Goal: Task Accomplishment & Management: Complete application form

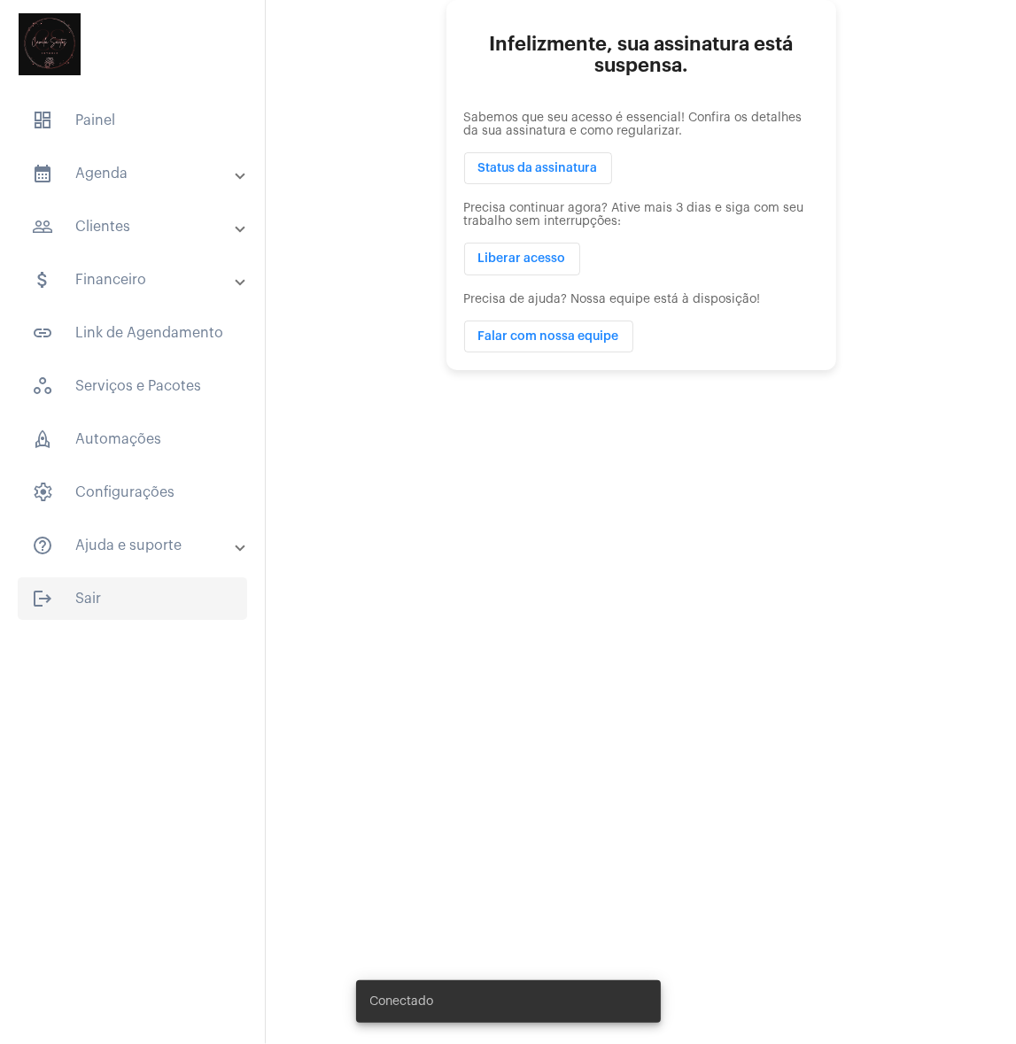
click at [108, 602] on span "logout Sair" at bounding box center [132, 599] width 229 height 43
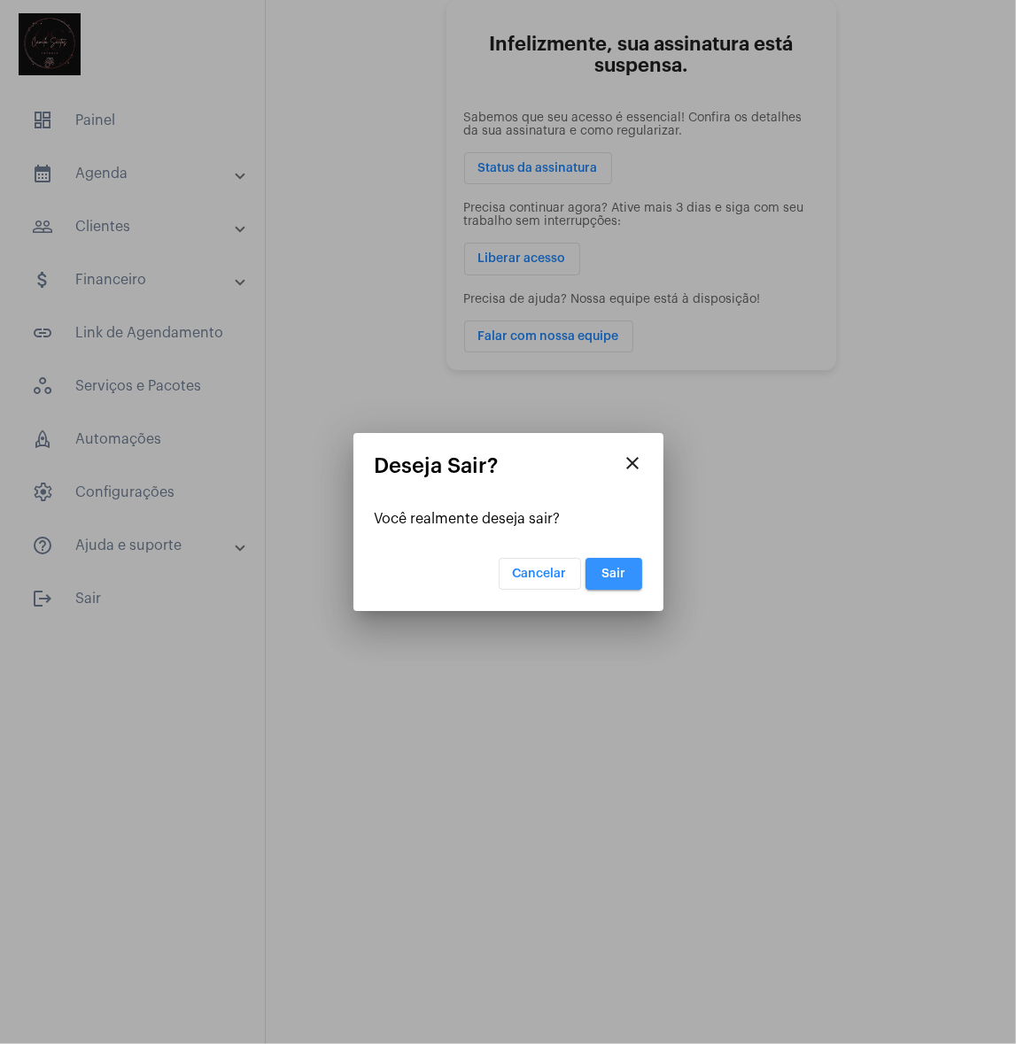
click at [606, 576] on span "Sair" at bounding box center [614, 574] width 24 height 12
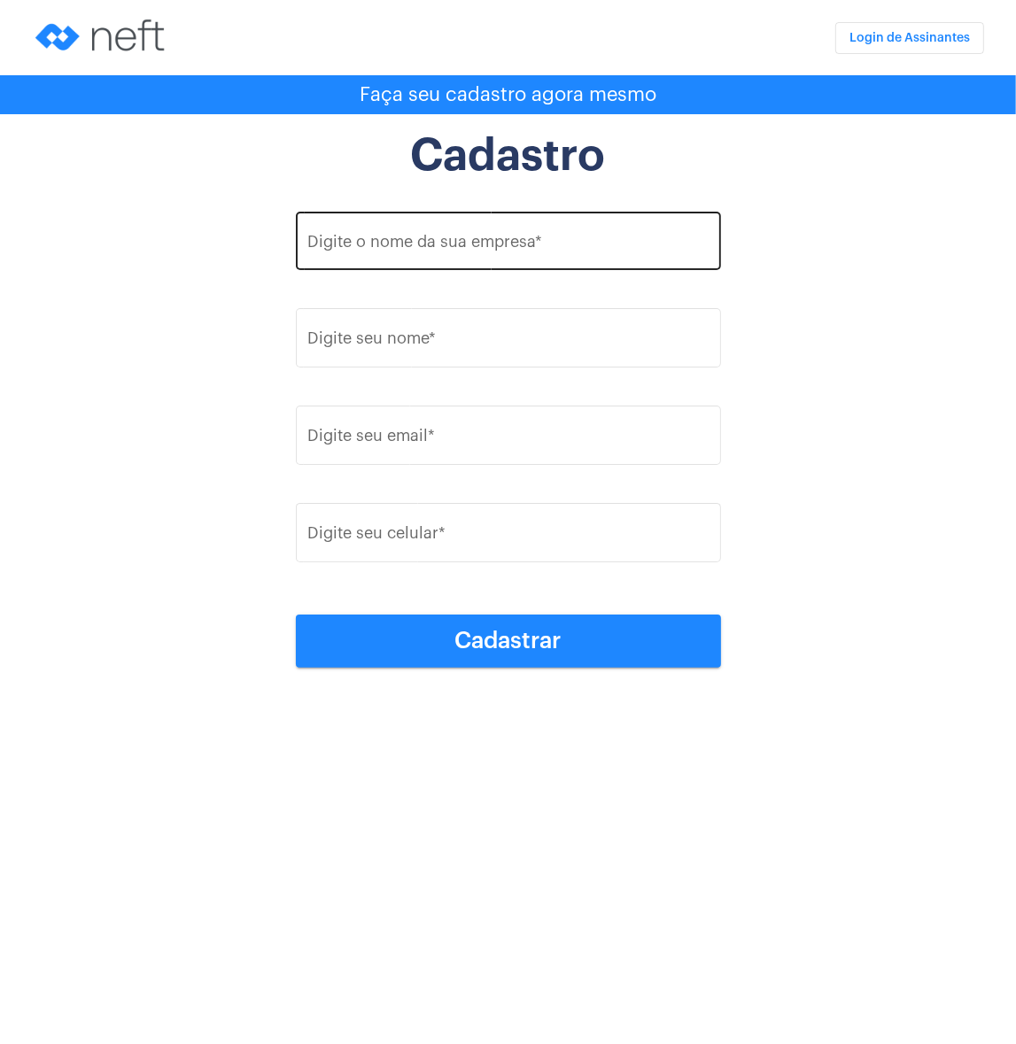
click at [514, 247] on input "Digite o nome da sua empresa *" at bounding box center [507, 246] width 401 height 18
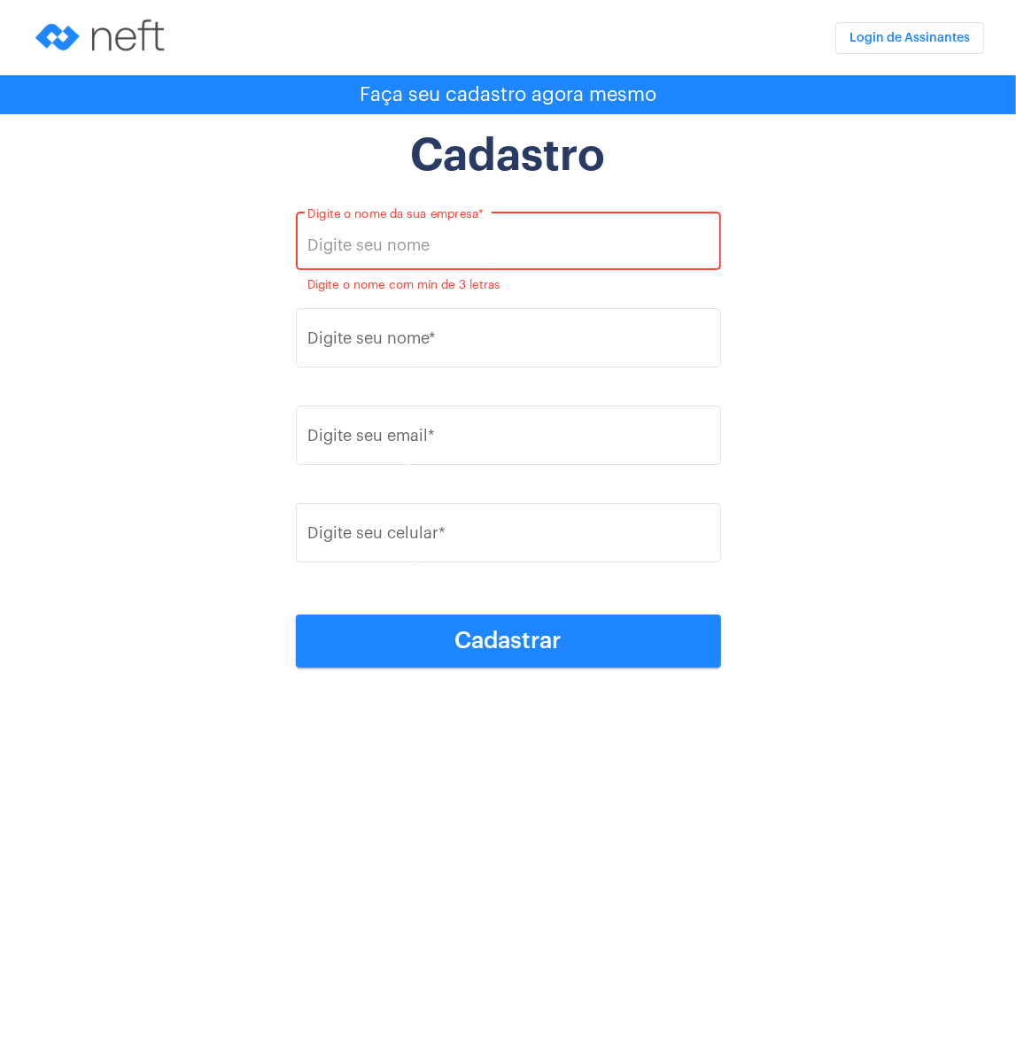
click at [460, 247] on input "Digite o nome da sua empresa *" at bounding box center [507, 246] width 401 height 18
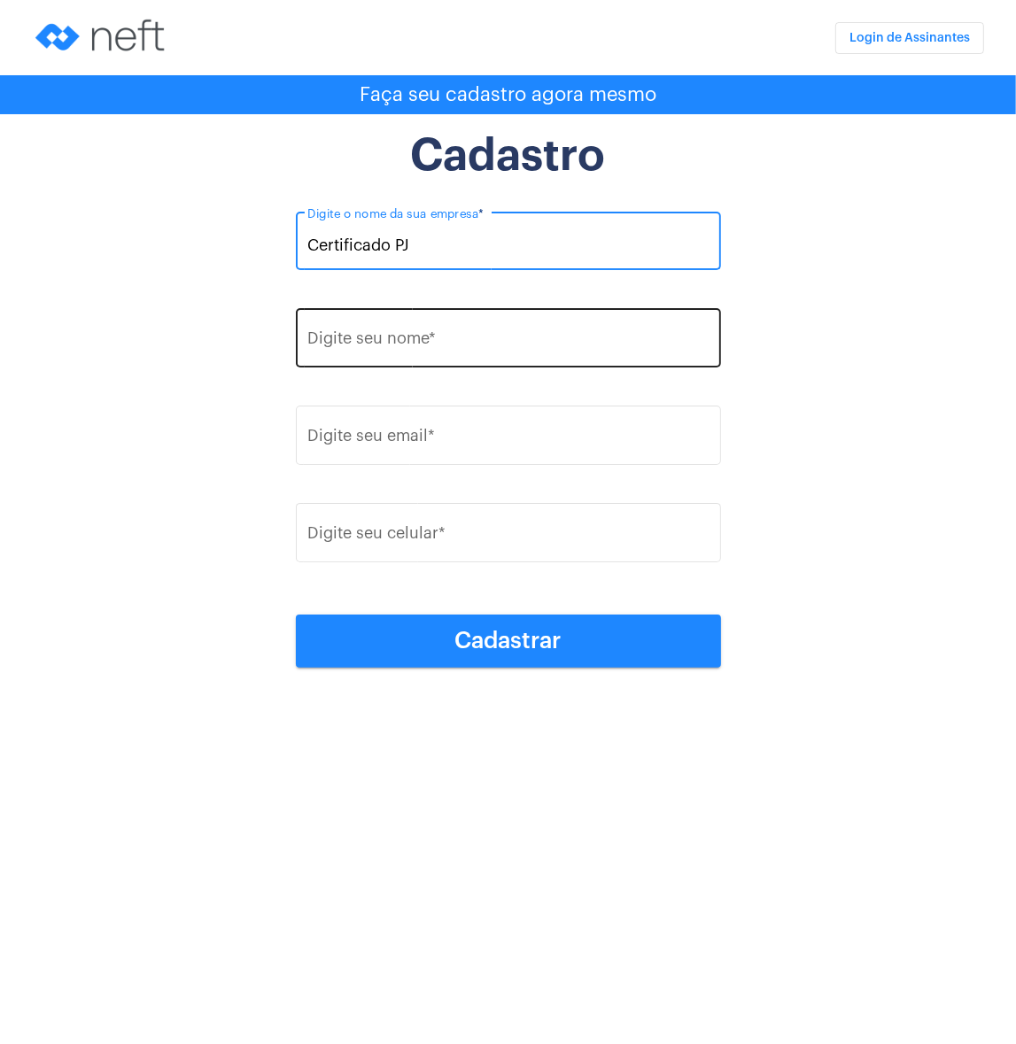
type input "Certificado PJ"
click at [431, 329] on div "Digite seu nome *" at bounding box center [507, 336] width 401 height 63
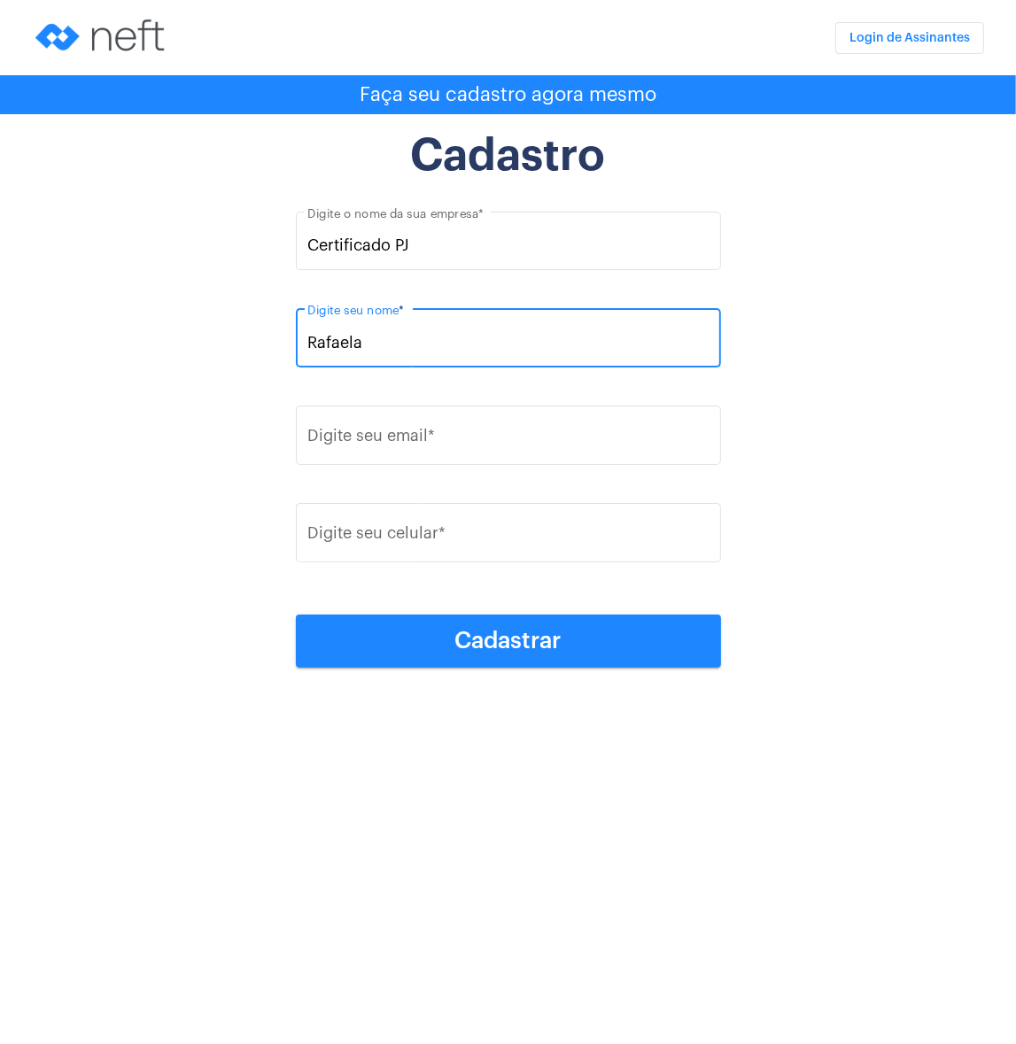
click at [402, 341] on input "Rafaela" at bounding box center [507, 343] width 401 height 18
type input "Bernardo"
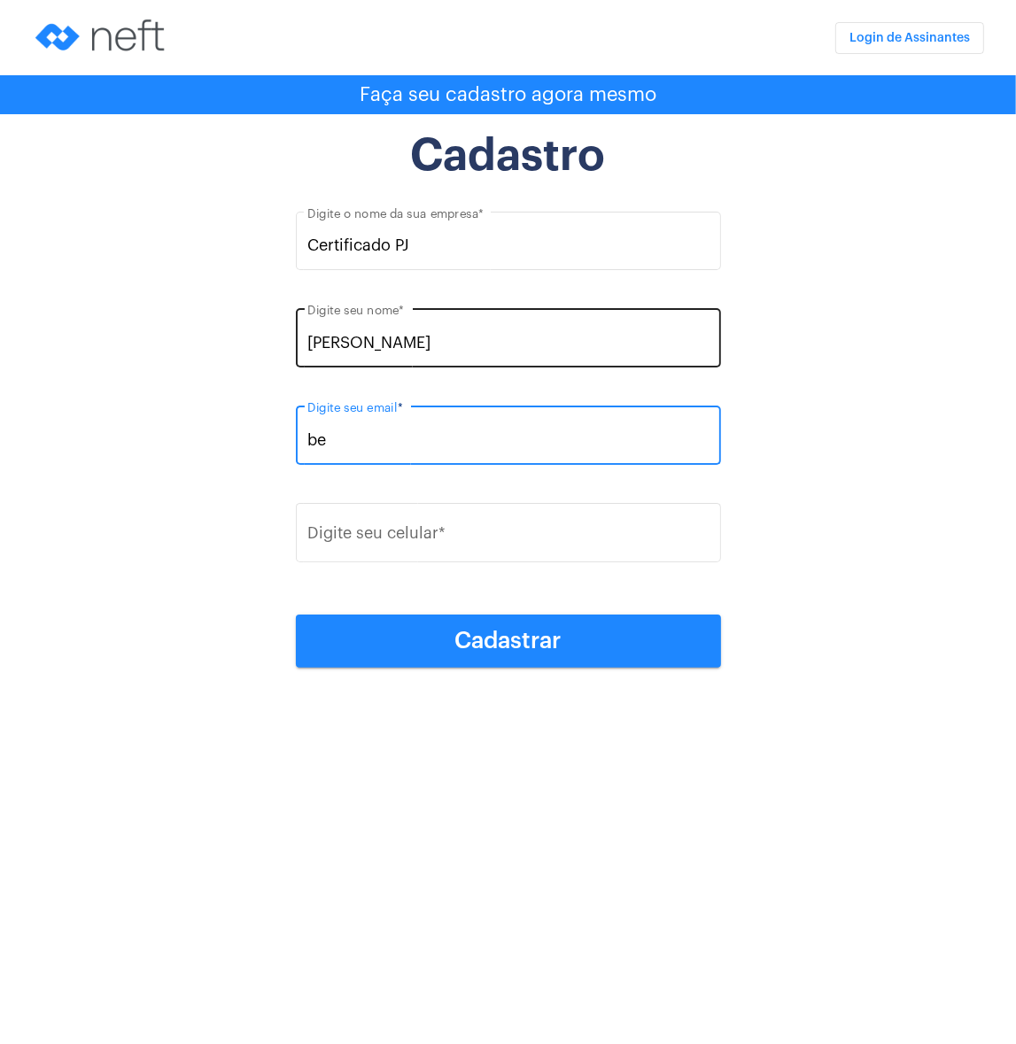
type input "b"
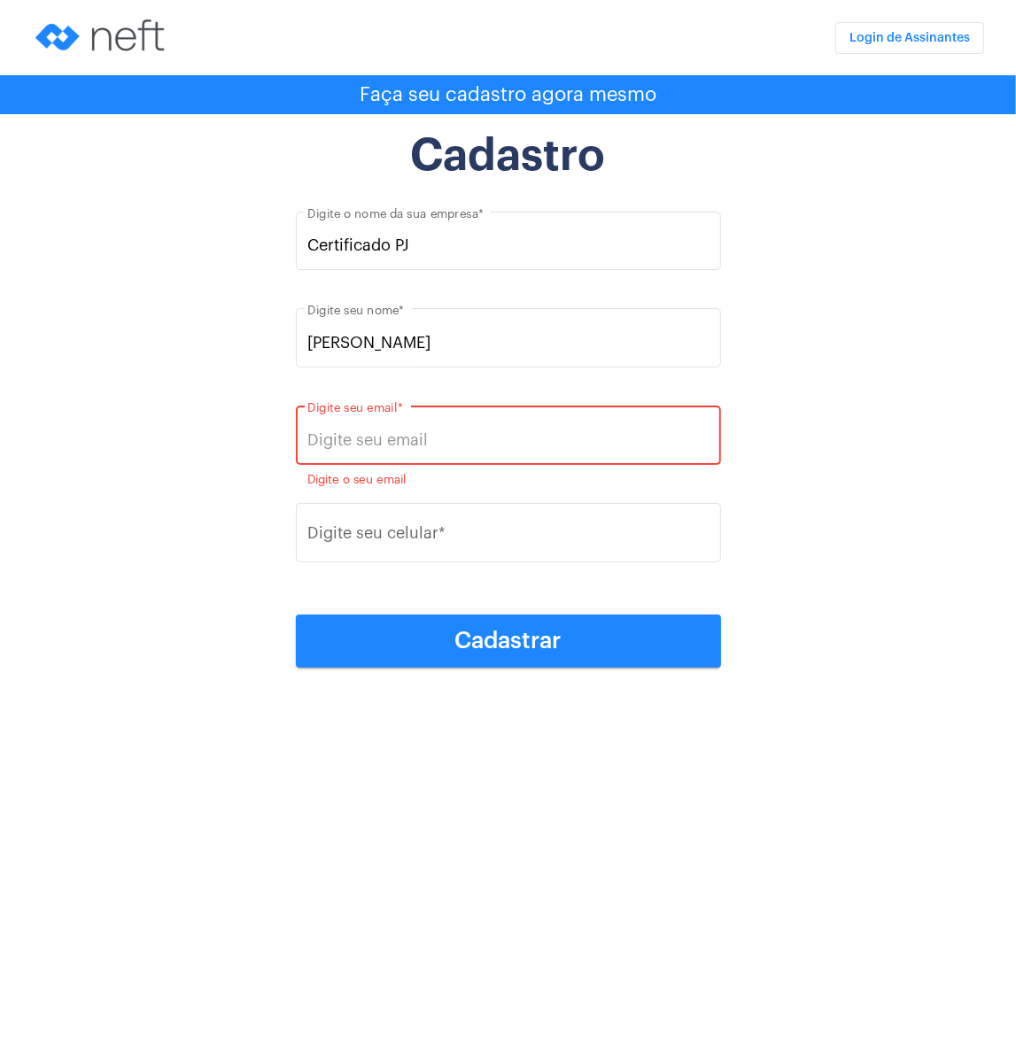
click at [586, 438] on input "Digite seu email *" at bounding box center [507, 440] width 401 height 18
click at [460, 436] on input "Digite seu email *" at bounding box center [507, 440] width 401 height 18
paste input "rafaela@zipline.com.br"
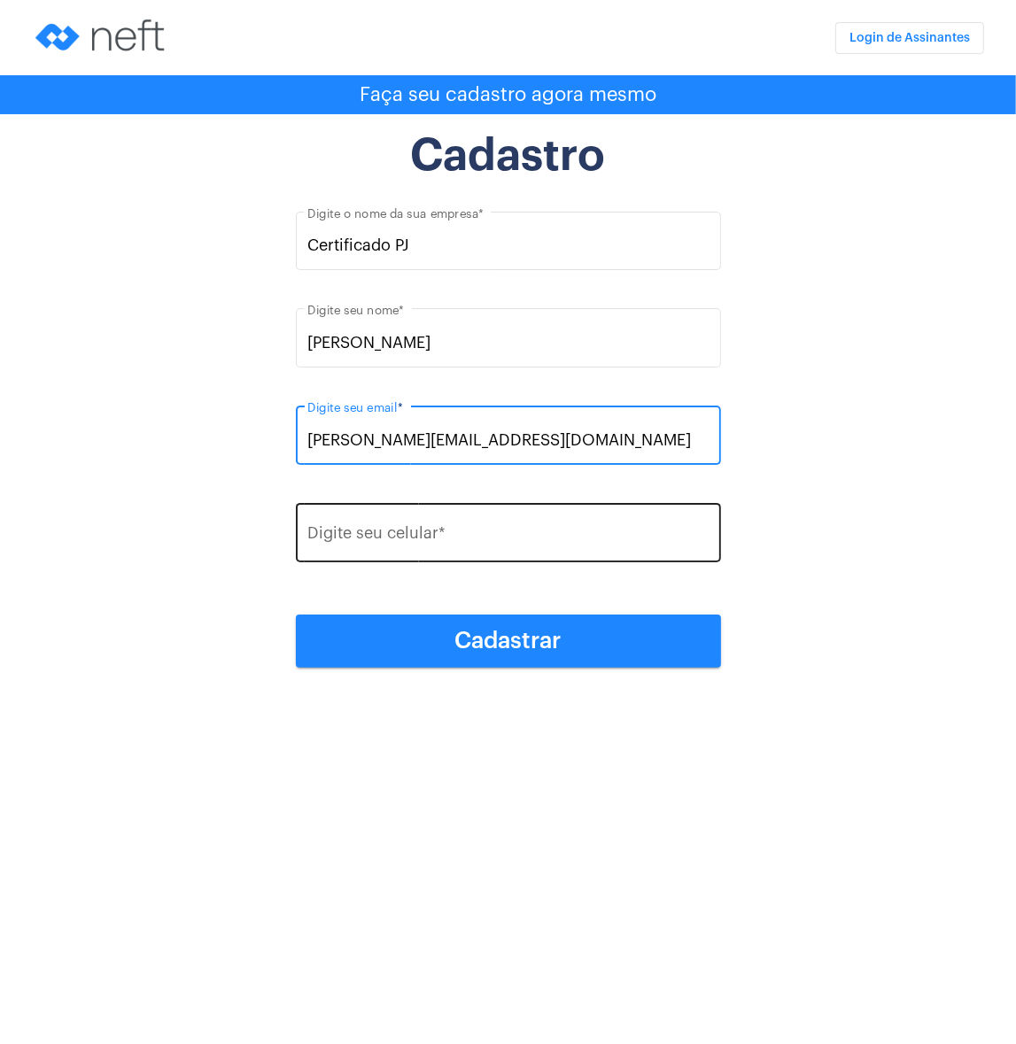
type input "rafaela@zipline.com.br"
click at [473, 536] on input "Digite seu celular *" at bounding box center [507, 538] width 401 height 18
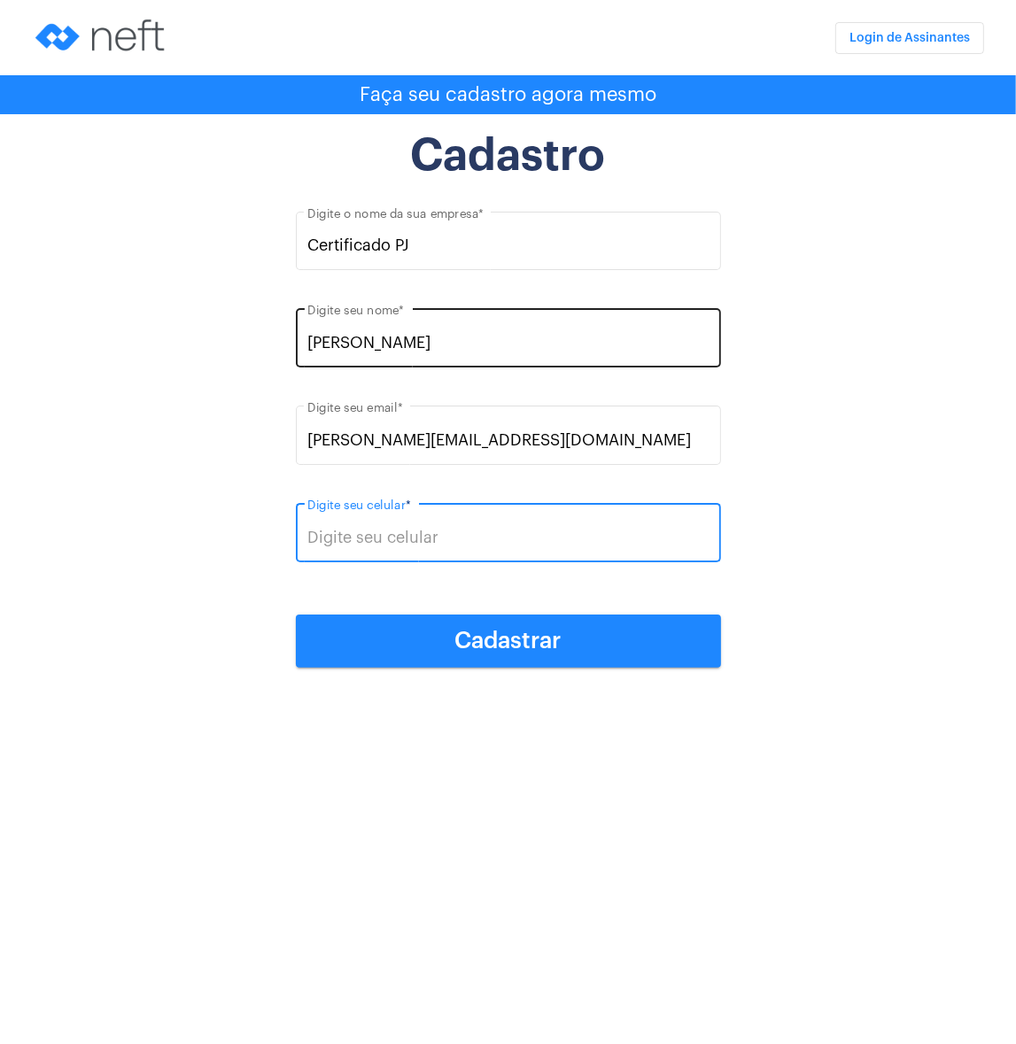
click at [411, 360] on div "Bernardo Digite seu nome *" at bounding box center [507, 336] width 401 height 63
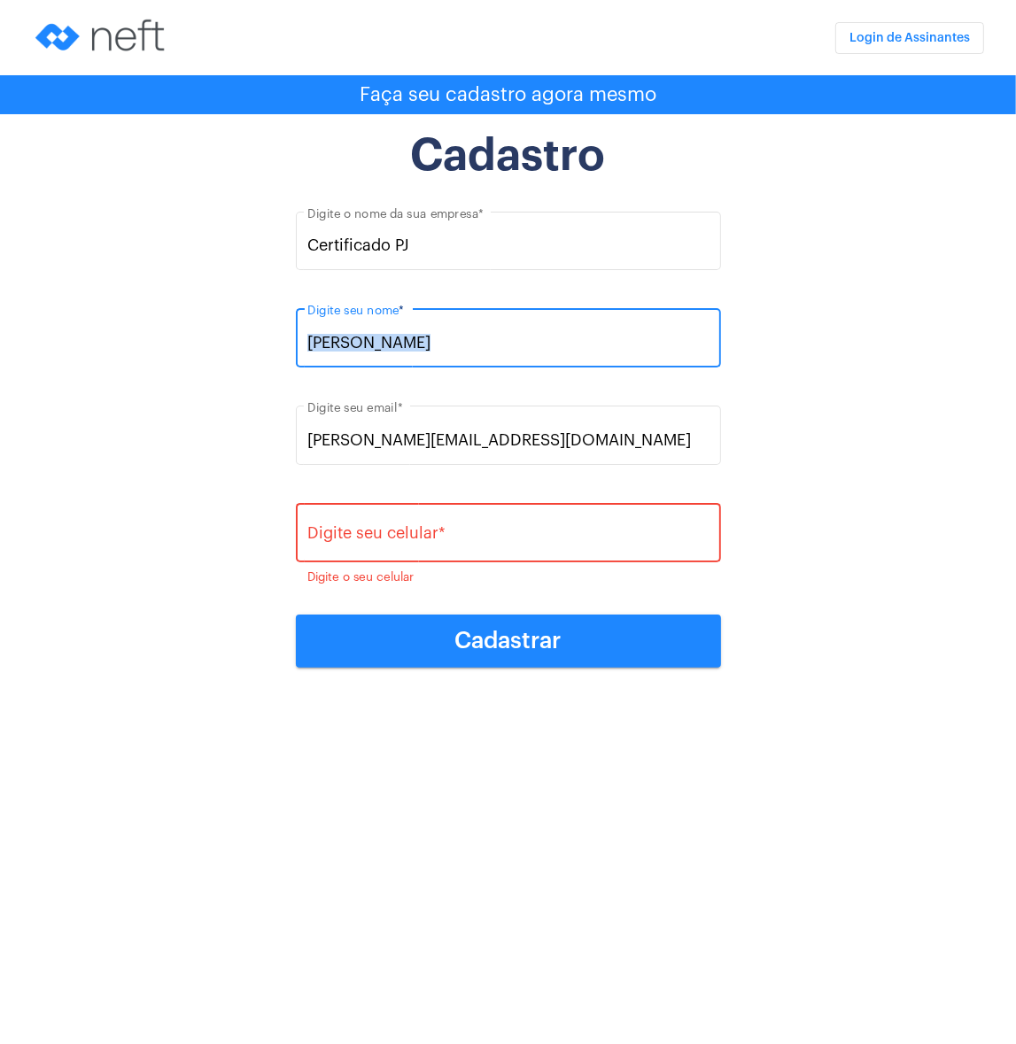
click at [411, 360] on div "Bernardo Digite seu nome *" at bounding box center [507, 336] width 401 height 63
click at [411, 347] on input "Bernardo" at bounding box center [507, 343] width 401 height 18
type input "Rafaela"
click at [404, 545] on input "Digite seu celular *" at bounding box center [507, 538] width 401 height 18
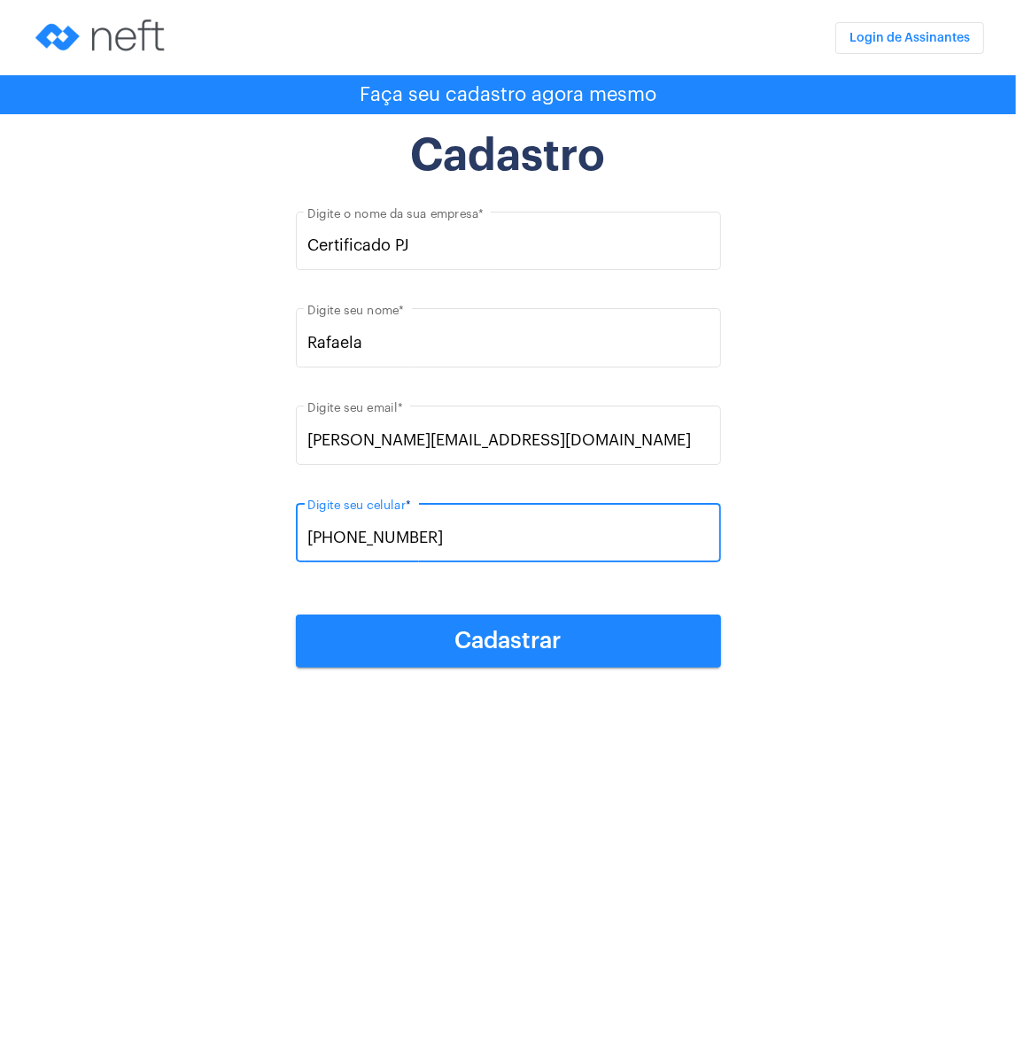
type input "(31) 98842-2367"
click at [450, 631] on button "Cadastrar" at bounding box center [508, 641] width 425 height 53
